Goal: Find specific page/section: Find specific page/section

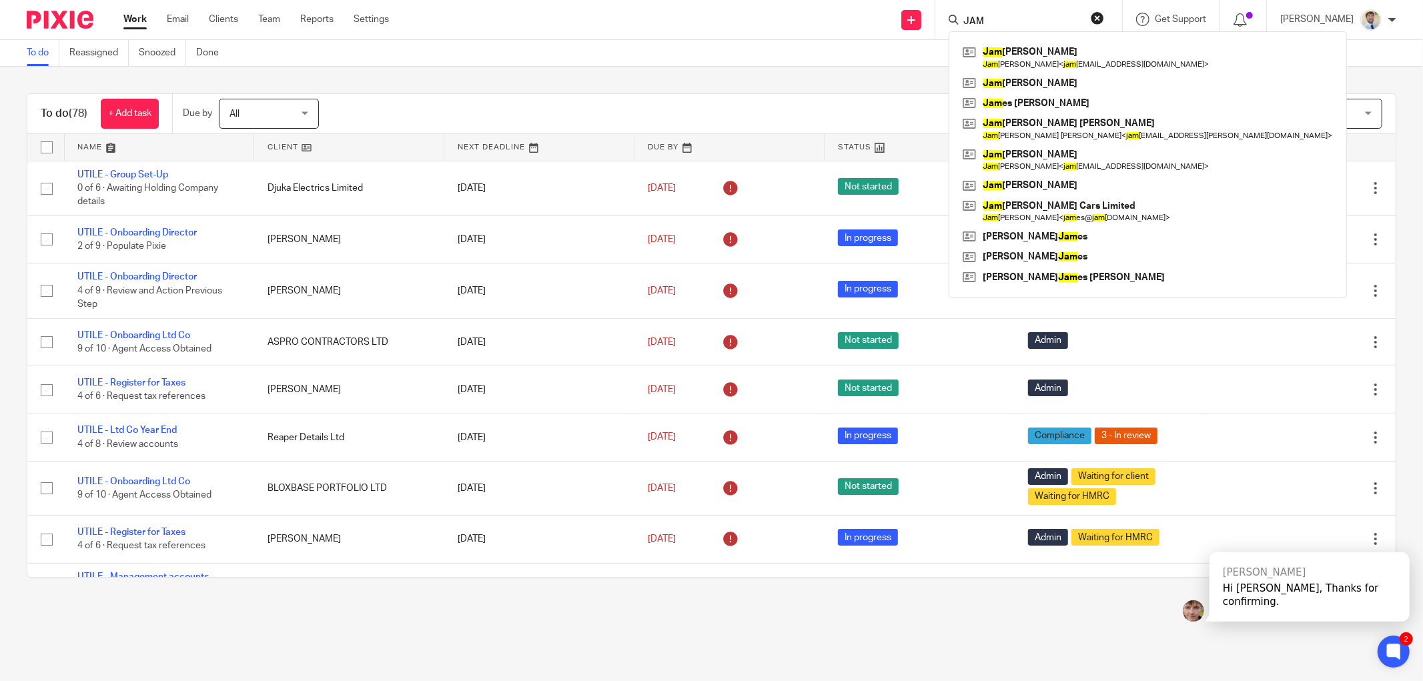
click at [1030, 18] on input "JAM" at bounding box center [1022, 22] width 120 height 12
drag, startPoint x: 1030, startPoint y: 18, endPoint x: 1017, endPoint y: 19, distance: 13.4
click at [1017, 19] on input "JAM" at bounding box center [1022, 22] width 120 height 12
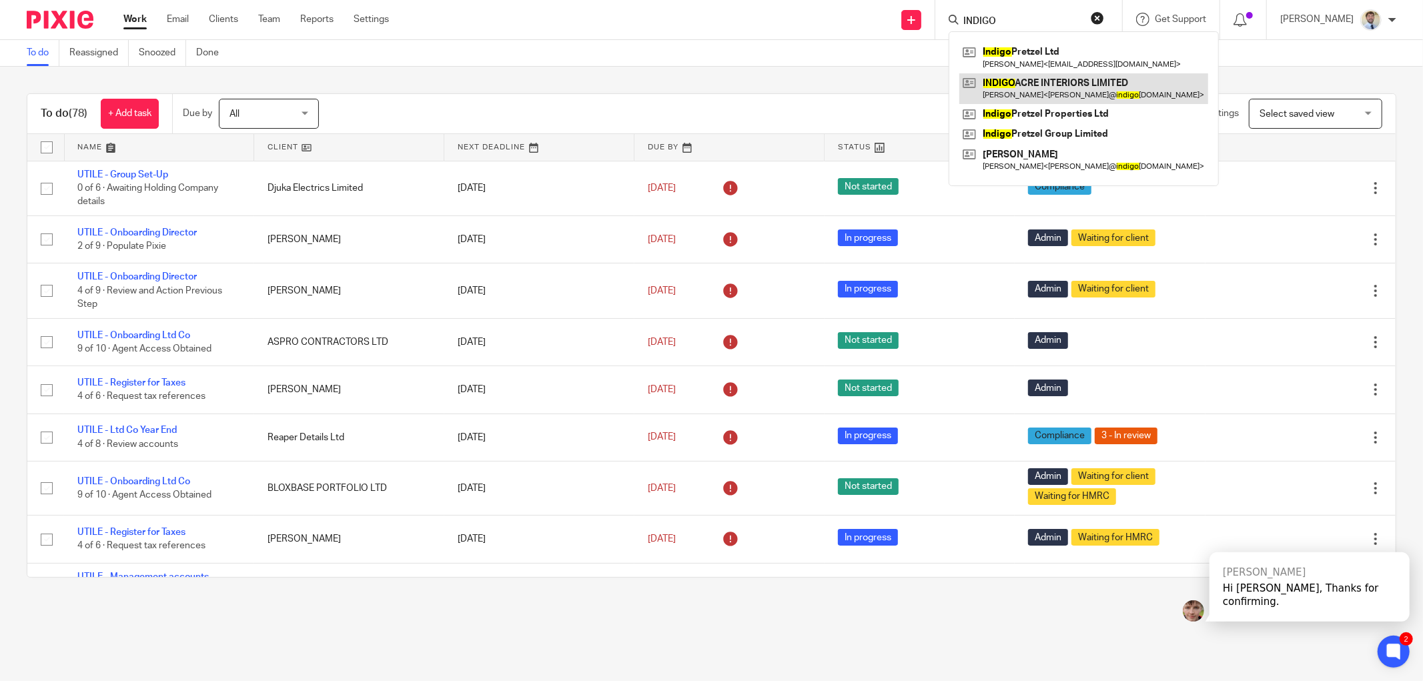
type input "INDIGO"
click at [1397, 542] on icon at bounding box center [1400, 538] width 9 height 9
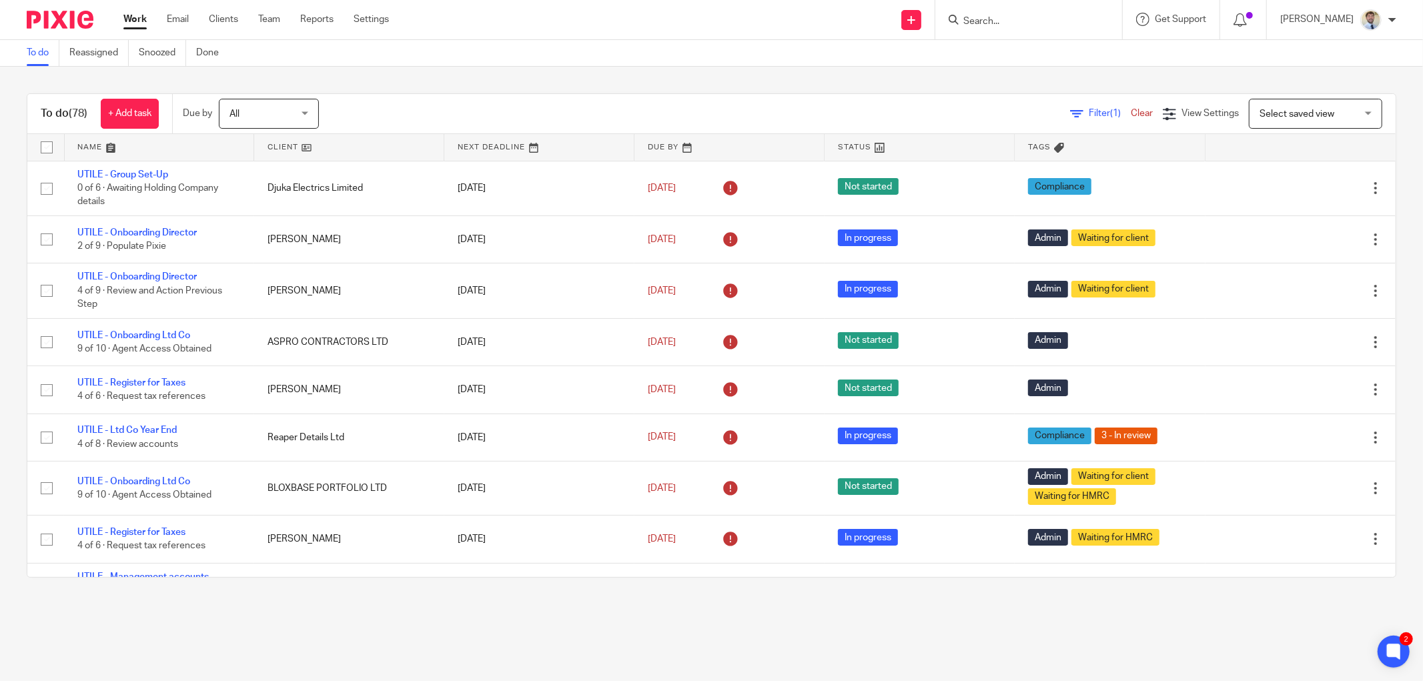
click at [736, 102] on div "Filter (1) Clear View Settings View Settings (1) Filters Clear Save Manage save…" at bounding box center [868, 114] width 1053 height 30
click at [989, 23] on input "Search" at bounding box center [1022, 22] width 120 height 12
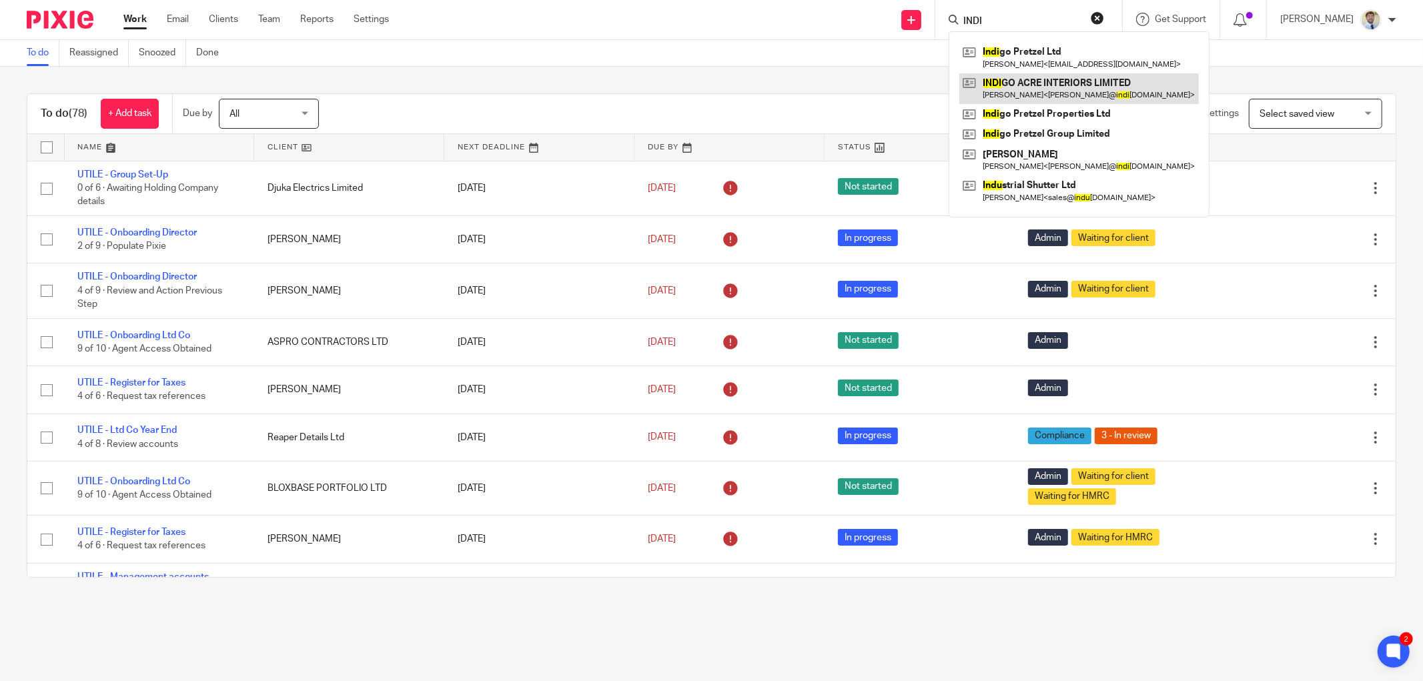
type input "INDI"
click at [1043, 83] on link at bounding box center [1078, 88] width 239 height 31
click at [1104, 14] on button "reset" at bounding box center [1096, 17] width 13 height 13
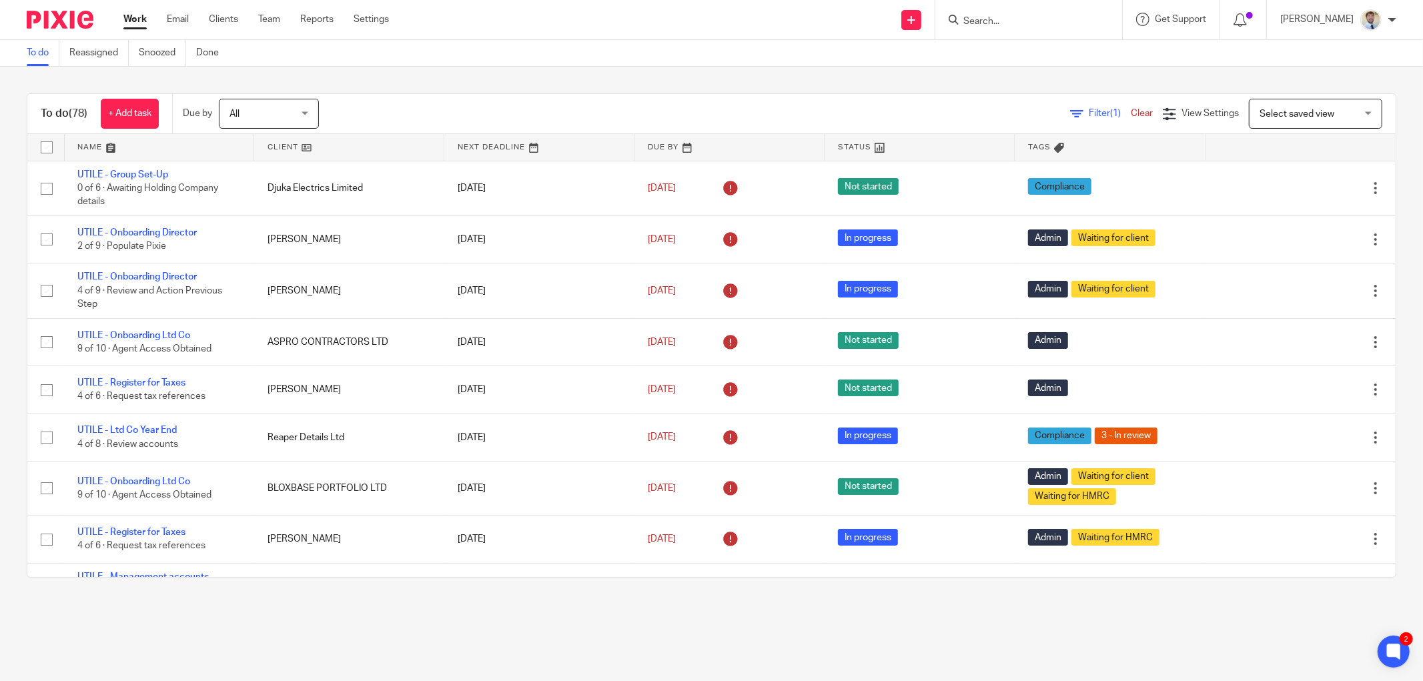
click at [325, 100] on div "All All Today Tomorrow This week Next week This month Next month All all" at bounding box center [275, 114] width 113 height 30
click at [356, 115] on div "Filter (1) Clear View Settings View Settings (1) Filters Clear Save Manage save…" at bounding box center [868, 114] width 1053 height 30
drag, startPoint x: 259, startPoint y: 656, endPoint x: 267, endPoint y: 645, distance: 13.3
click at [265, 649] on main "To do Reassigned Snoozed Done To do (78) + Add task Due by All All Today Tomorr…" at bounding box center [711, 340] width 1423 height 681
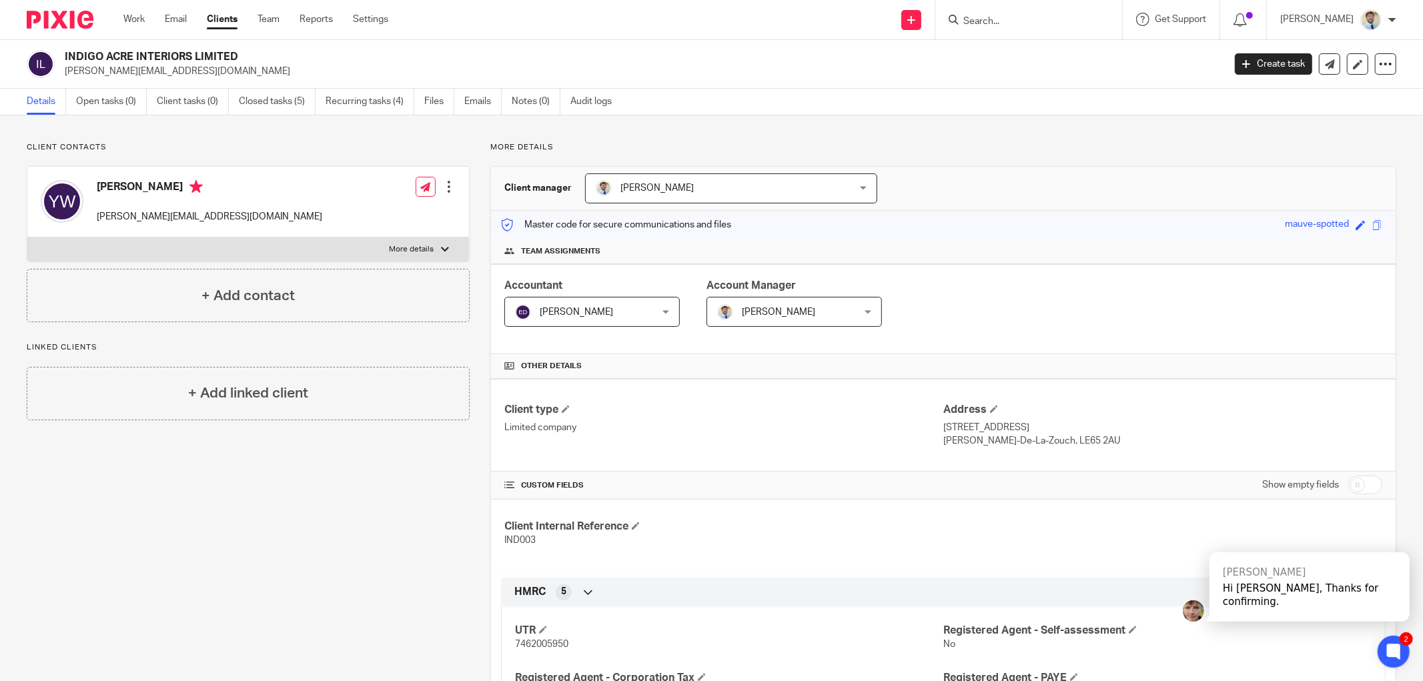
click at [802, 52] on h2 "INDIGO ACRE INTERIORS LIMITED" at bounding box center [525, 57] width 920 height 14
click at [355, 61] on h2 "INDIGO ACRE INTERIORS LIMITED" at bounding box center [525, 57] width 920 height 14
click at [103, 101] on link "Open tasks (0)" at bounding box center [111, 102] width 71 height 26
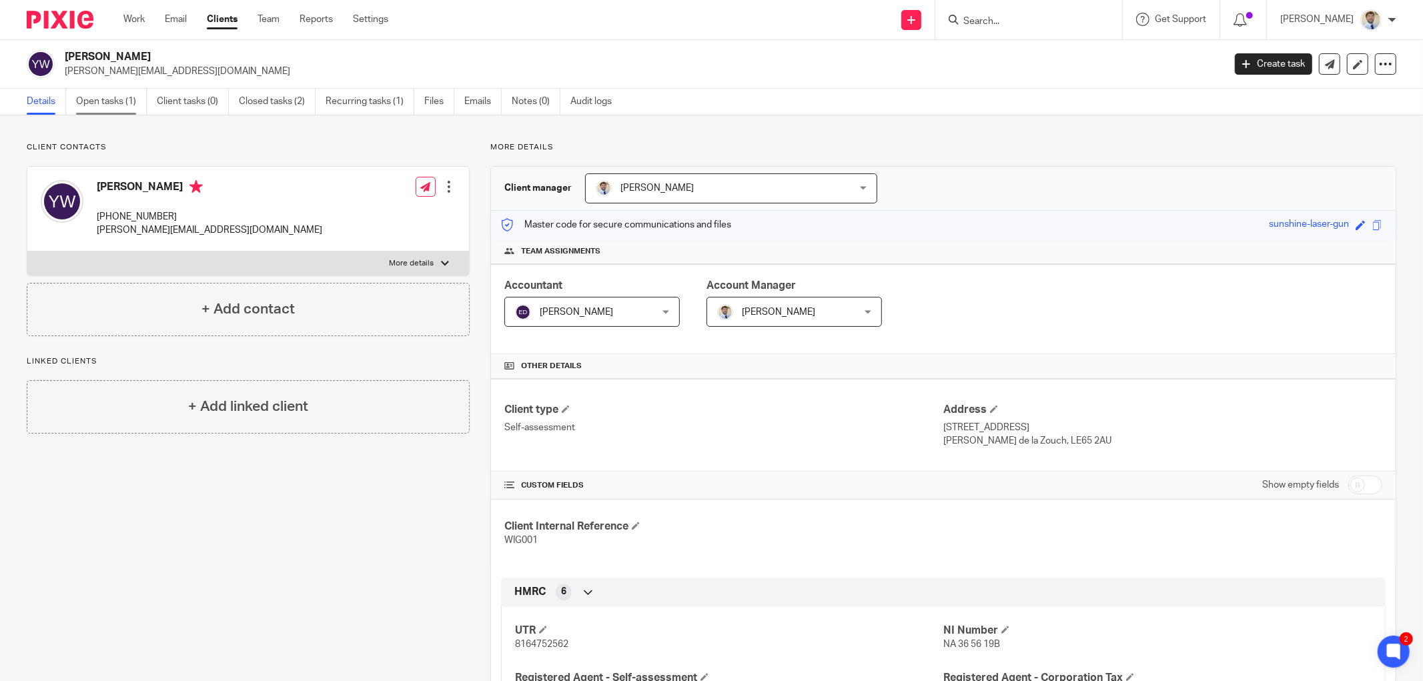
click at [117, 93] on link "Open tasks (1)" at bounding box center [111, 102] width 71 height 26
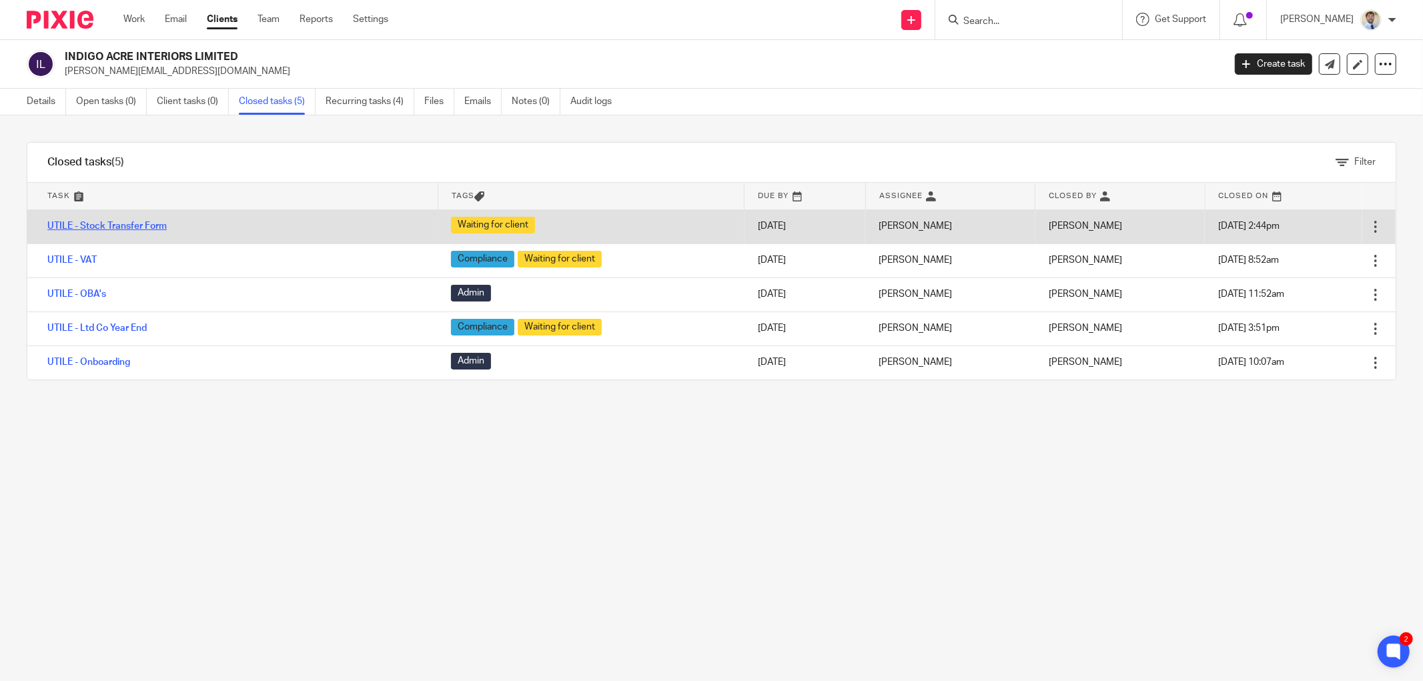
drag, startPoint x: 101, startPoint y: 220, endPoint x: 85, endPoint y: 222, distance: 15.5
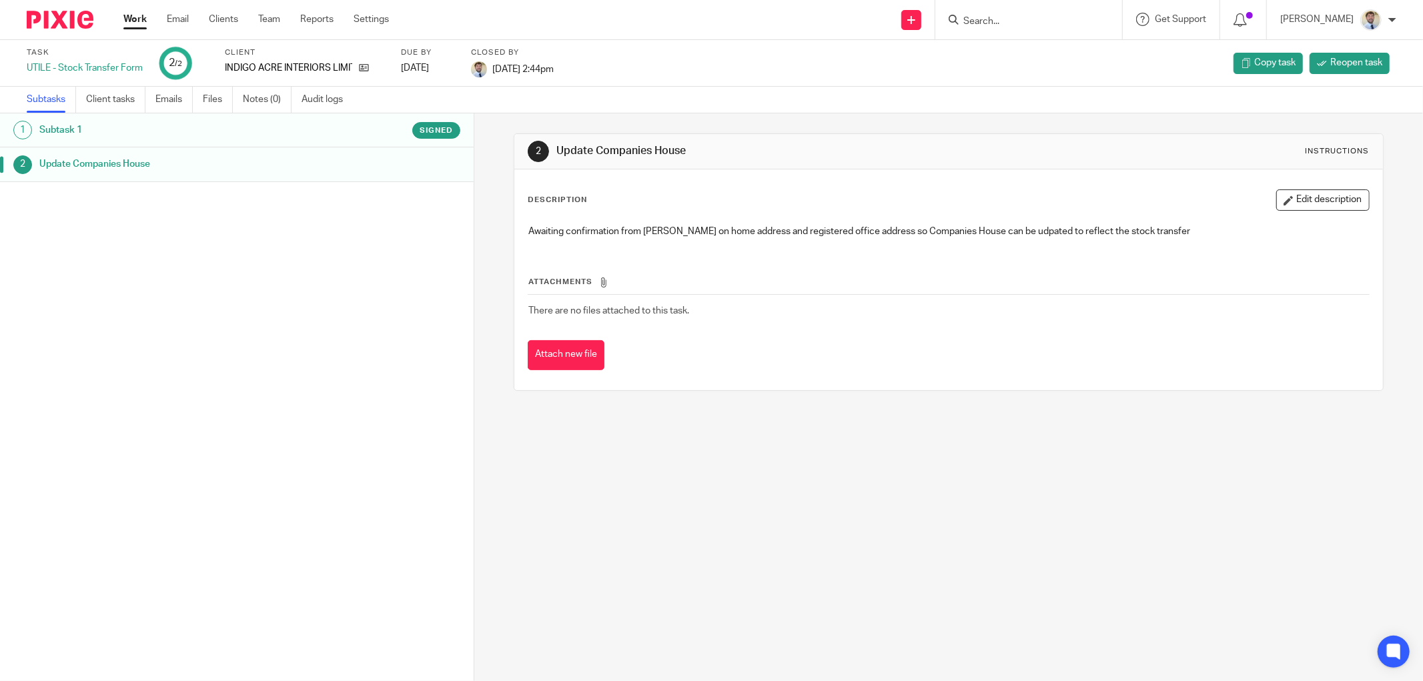
click at [153, 131] on h1 "Subtask 1" at bounding box center [179, 130] width 281 height 20
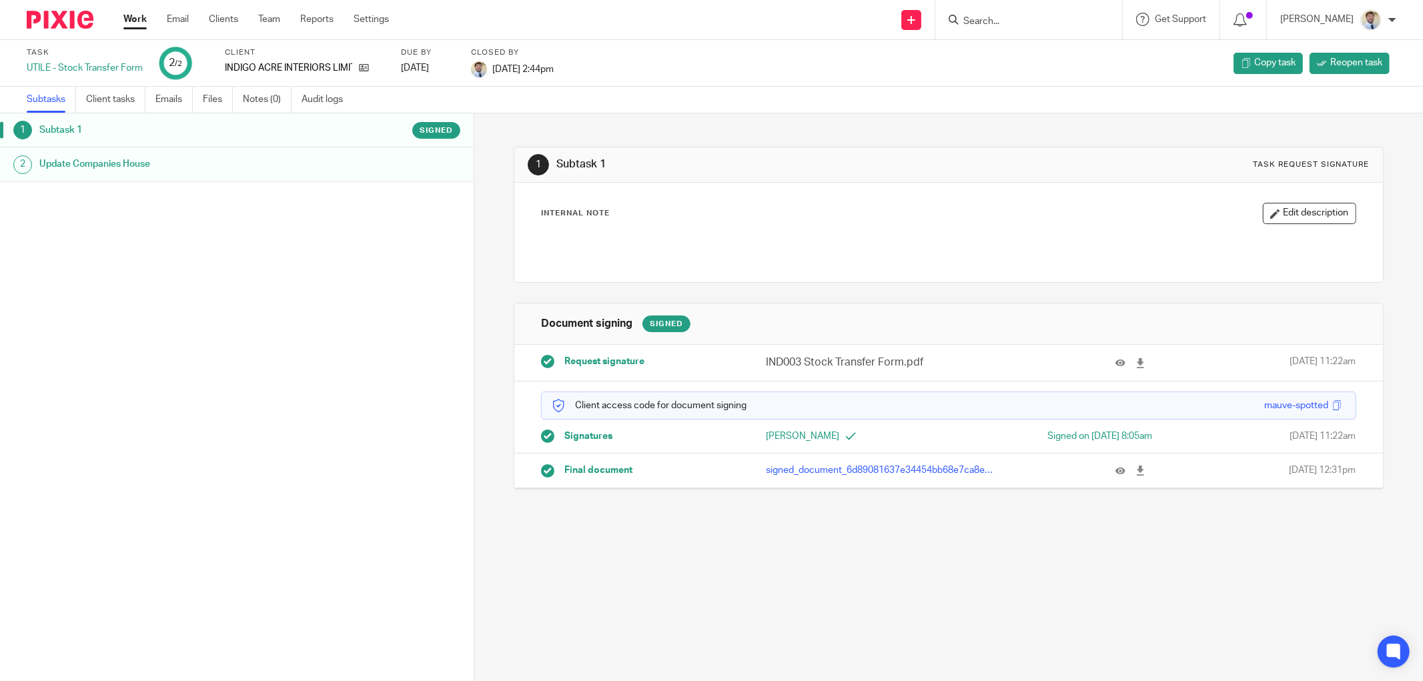
click at [245, 443] on div "1 Subtask 1 Signed 2 Update Companies House" at bounding box center [237, 377] width 474 height 528
click at [95, 416] on div "1 Subtask 1 Signed 2 Update Companies House" at bounding box center [237, 377] width 474 height 528
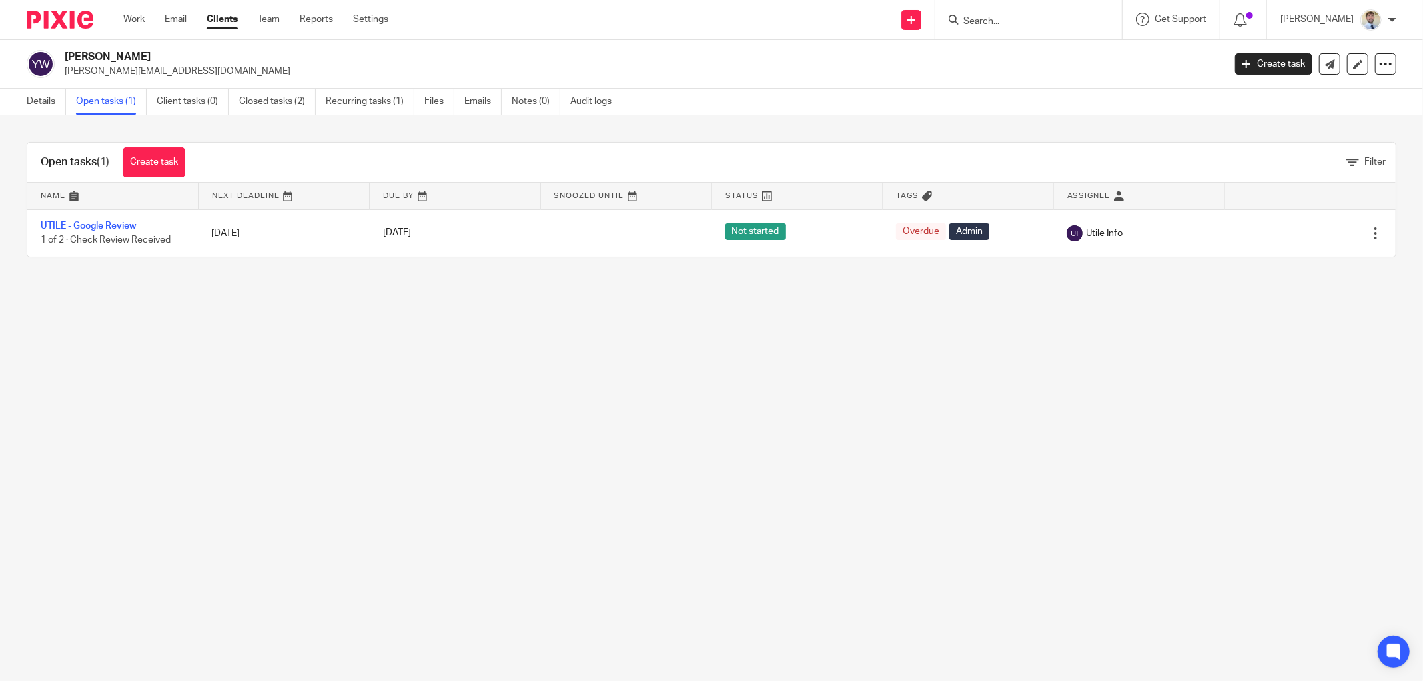
click at [275, 103] on link "Closed tasks (2)" at bounding box center [277, 102] width 77 height 26
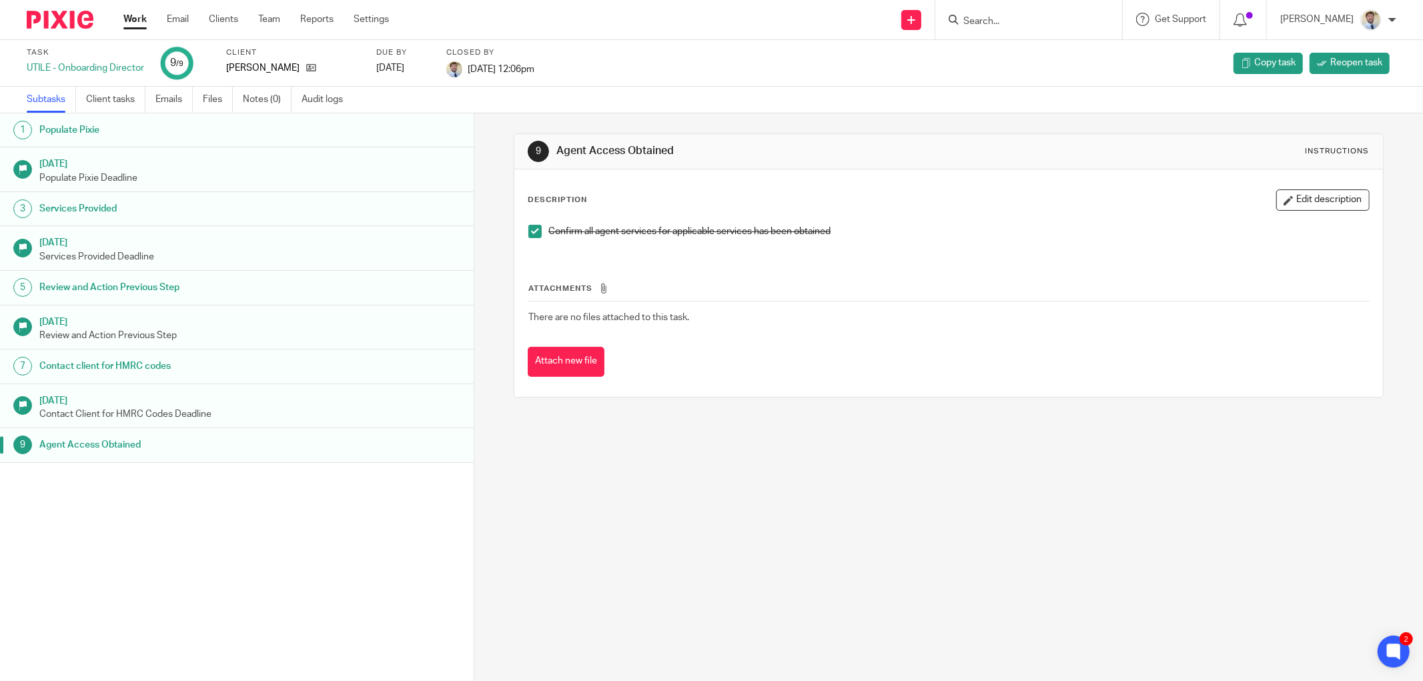
click at [1030, 21] on input "Search" at bounding box center [1022, 22] width 120 height 12
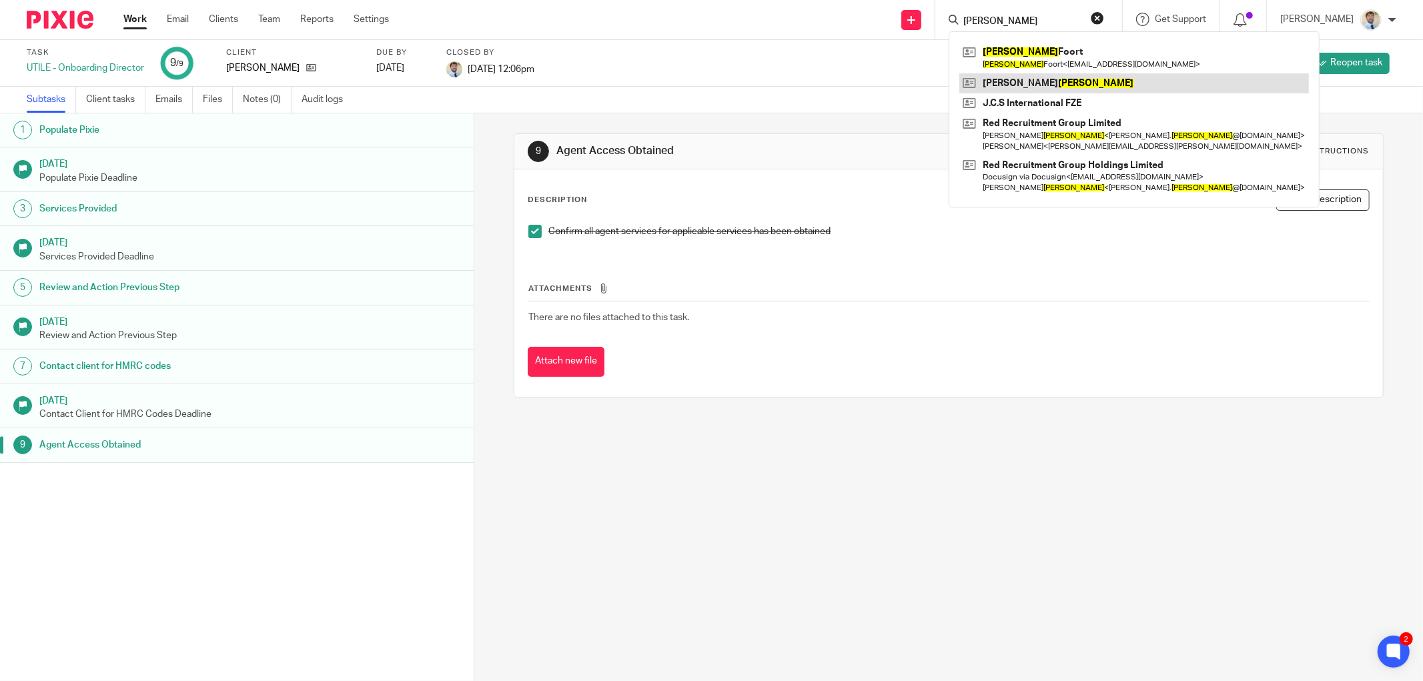
type input "[PERSON_NAME]"
click at [1022, 87] on link at bounding box center [1133, 83] width 349 height 20
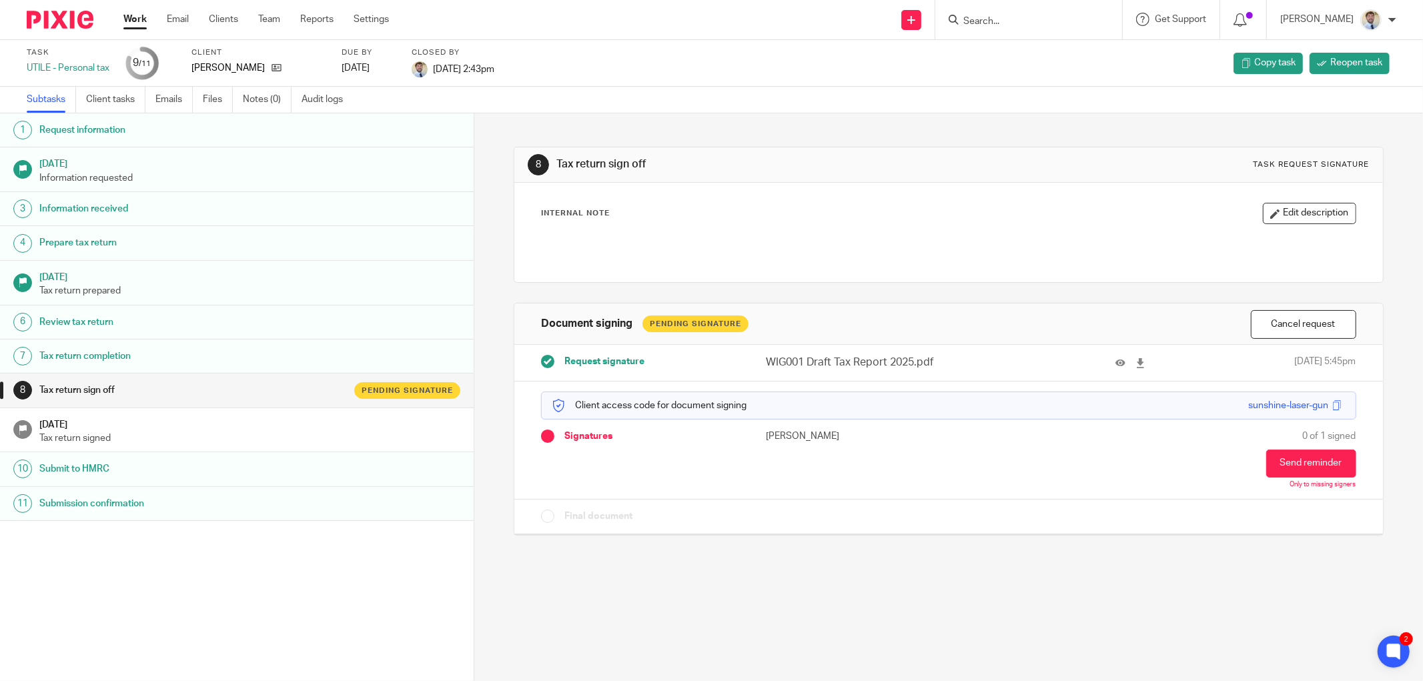
click at [193, 389] on h1 "Tax return sign off" at bounding box center [179, 390] width 281 height 20
click at [614, 482] on div "Signatures" at bounding box center [642, 459] width 203 height 59
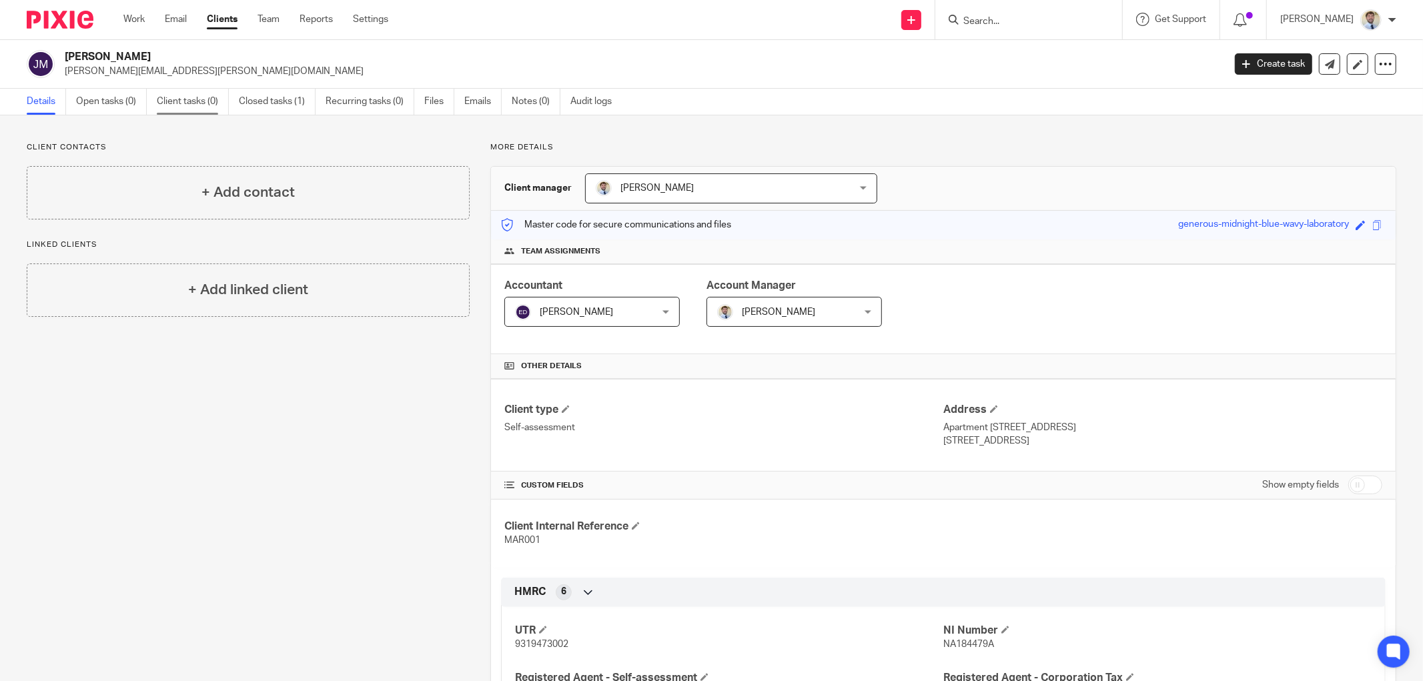
click at [217, 103] on link "Client tasks (0)" at bounding box center [193, 102] width 72 height 26
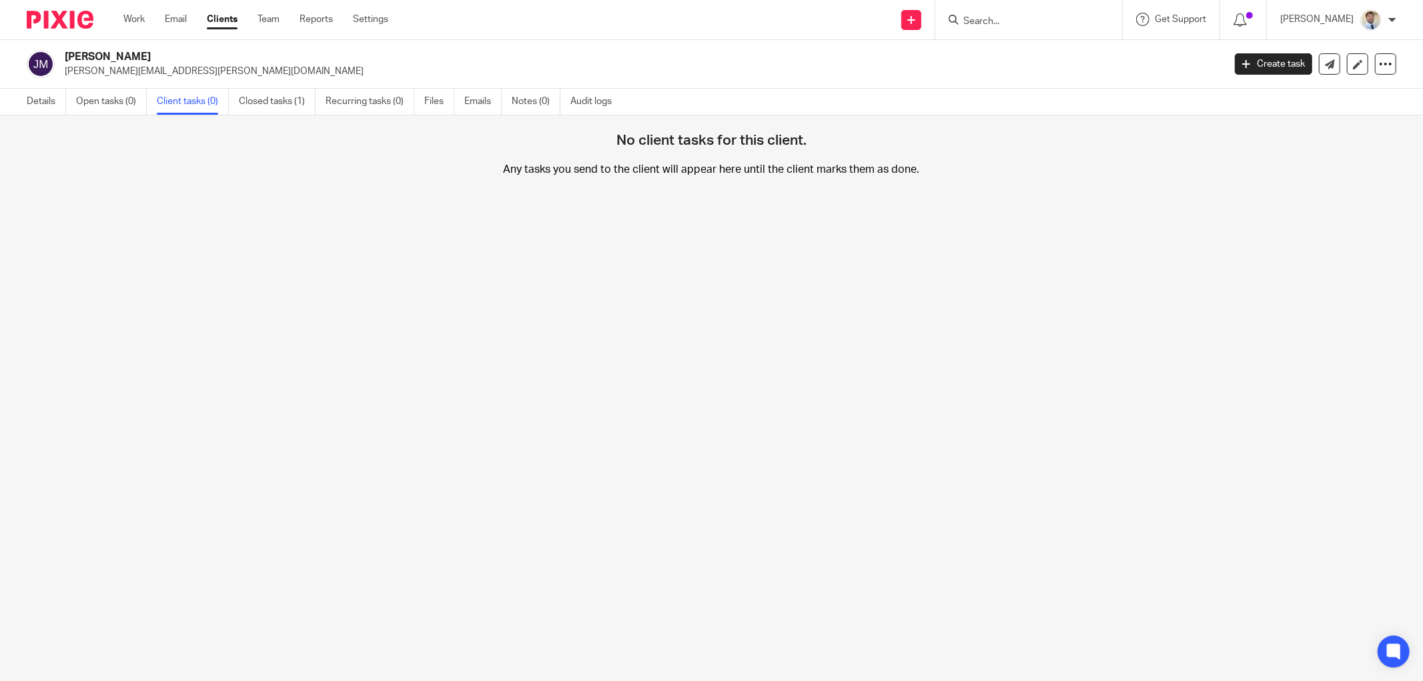
click at [250, 98] on link "Closed tasks (1)" at bounding box center [277, 102] width 77 height 26
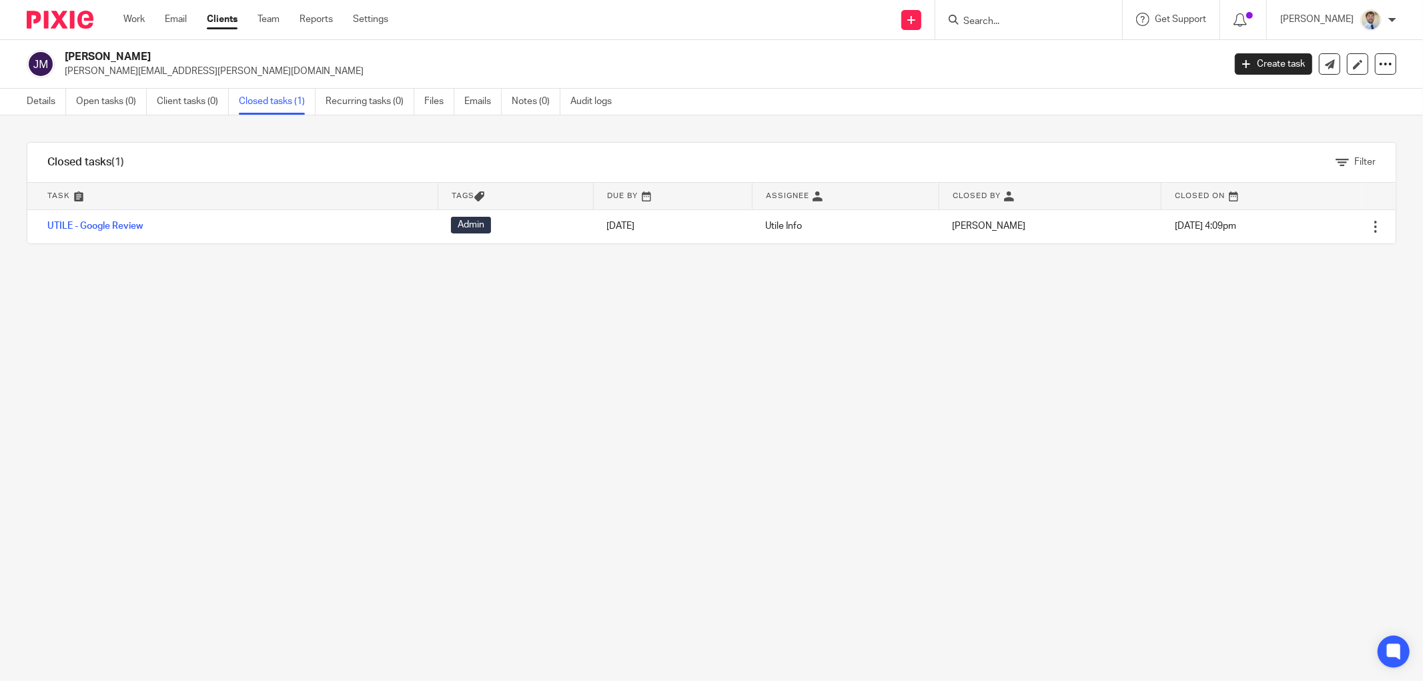
click at [72, 136] on div "Filter tasks Only show tasks matching all of these conditions 1 Task name Is Is…" at bounding box center [711, 398] width 1423 height 566
click at [41, 102] on link "Details" at bounding box center [46, 102] width 39 height 26
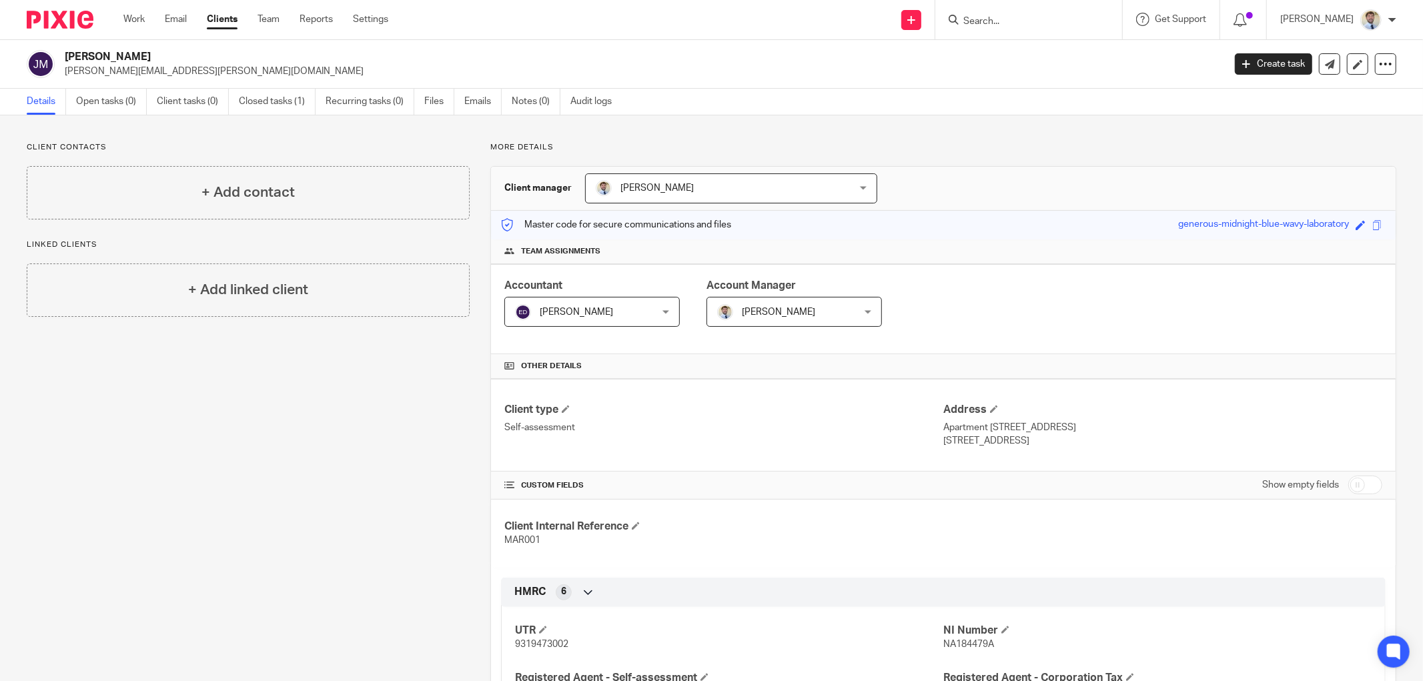
drag, startPoint x: 245, startPoint y: 69, endPoint x: 63, endPoint y: 75, distance: 182.2
click at [61, 77] on div "[PERSON_NAME] [PERSON_NAME][EMAIL_ADDRESS][PERSON_NAME][DOMAIN_NAME]" at bounding box center [621, 64] width 1188 height 28
copy p "[PERSON_NAME][EMAIL_ADDRESS][PERSON_NAME][DOMAIN_NAME]"
click at [370, 73] on p "[PERSON_NAME][EMAIL_ADDRESS][PERSON_NAME][DOMAIN_NAME]" at bounding box center [640, 71] width 1150 height 13
click at [1037, 19] on input "Search" at bounding box center [1022, 22] width 120 height 12
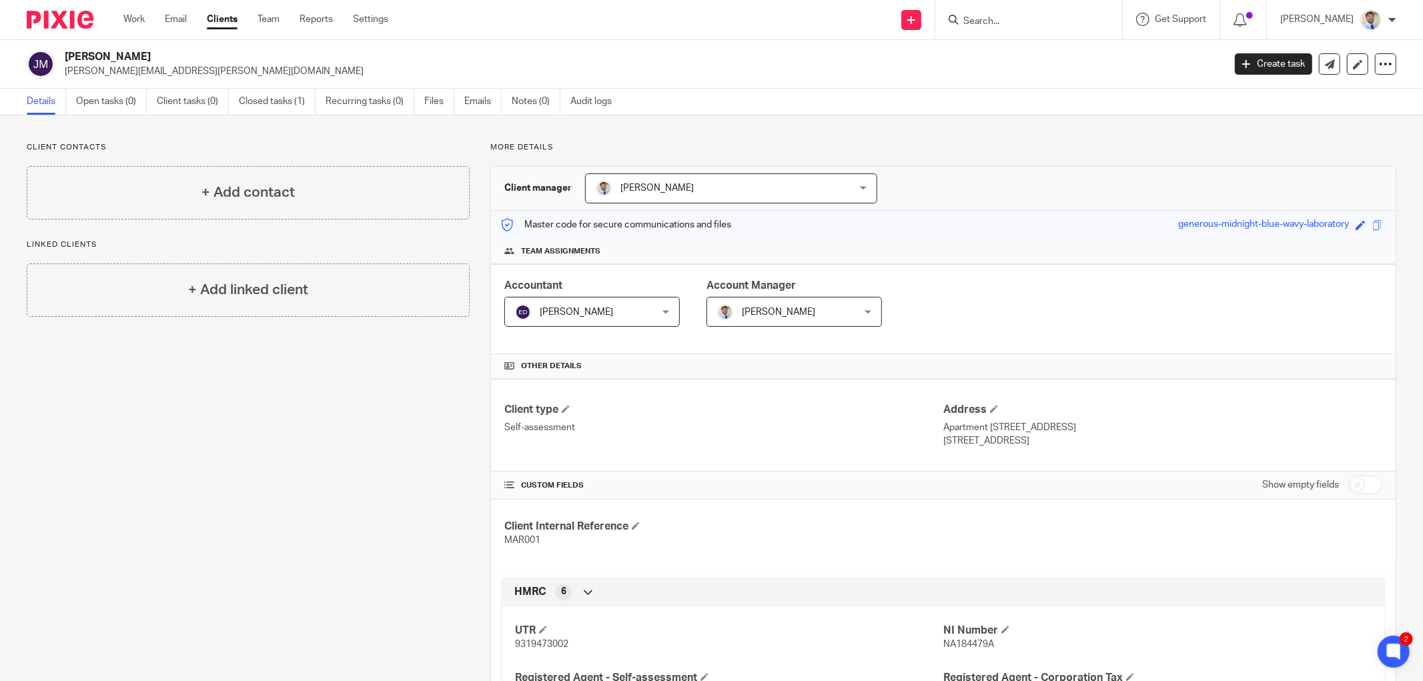
drag, startPoint x: 764, startPoint y: 55, endPoint x: 791, endPoint y: 1, distance: 60.8
click at [765, 55] on h2 "[PERSON_NAME]" at bounding box center [525, 57] width 920 height 14
